Goal: Share content

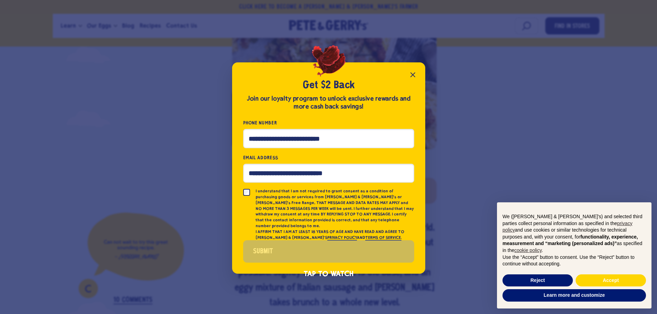
scroll to position [172, 0]
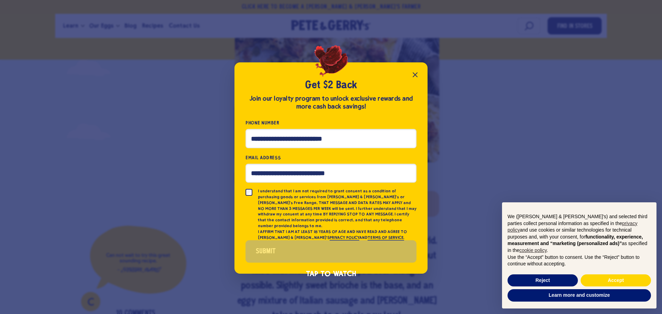
click at [415, 76] on icon "Close popup" at bounding box center [415, 75] width 8 height 8
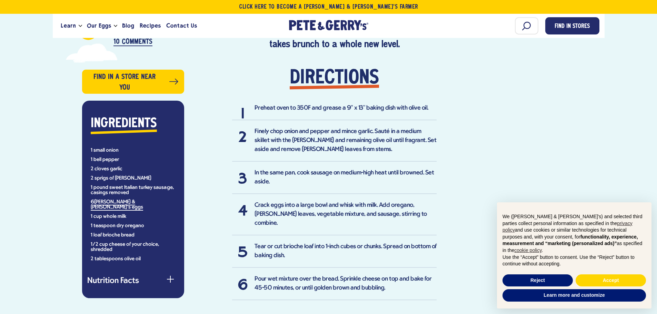
scroll to position [482, 0]
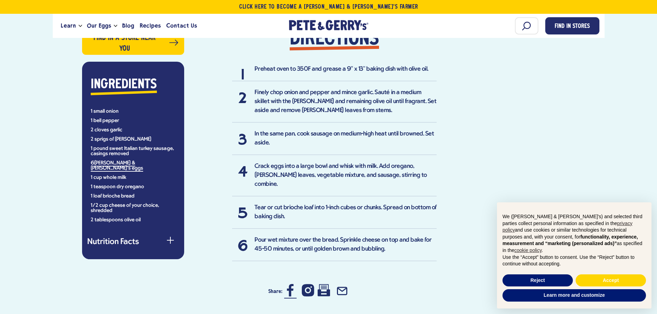
click at [288, 284] on icon at bounding box center [290, 290] width 7 height 12
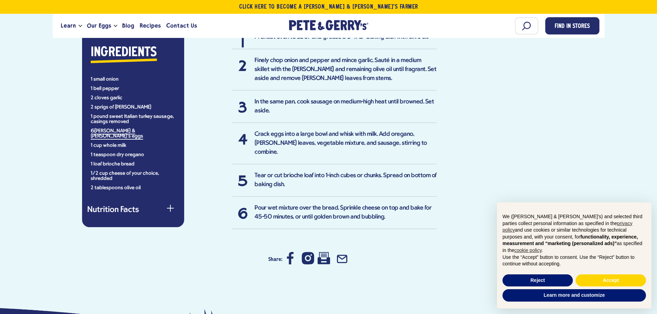
scroll to position [551, 0]
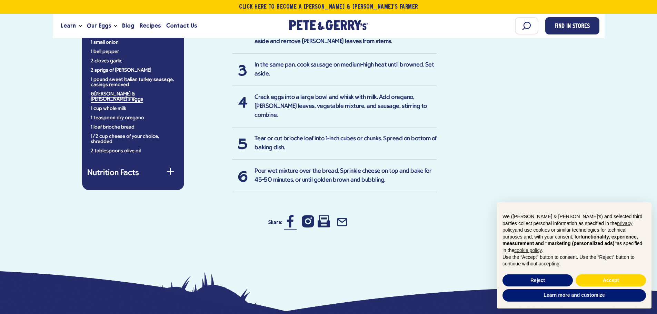
click at [290, 215] on icon at bounding box center [290, 221] width 7 height 12
